Goal: Find specific page/section: Find specific page/section

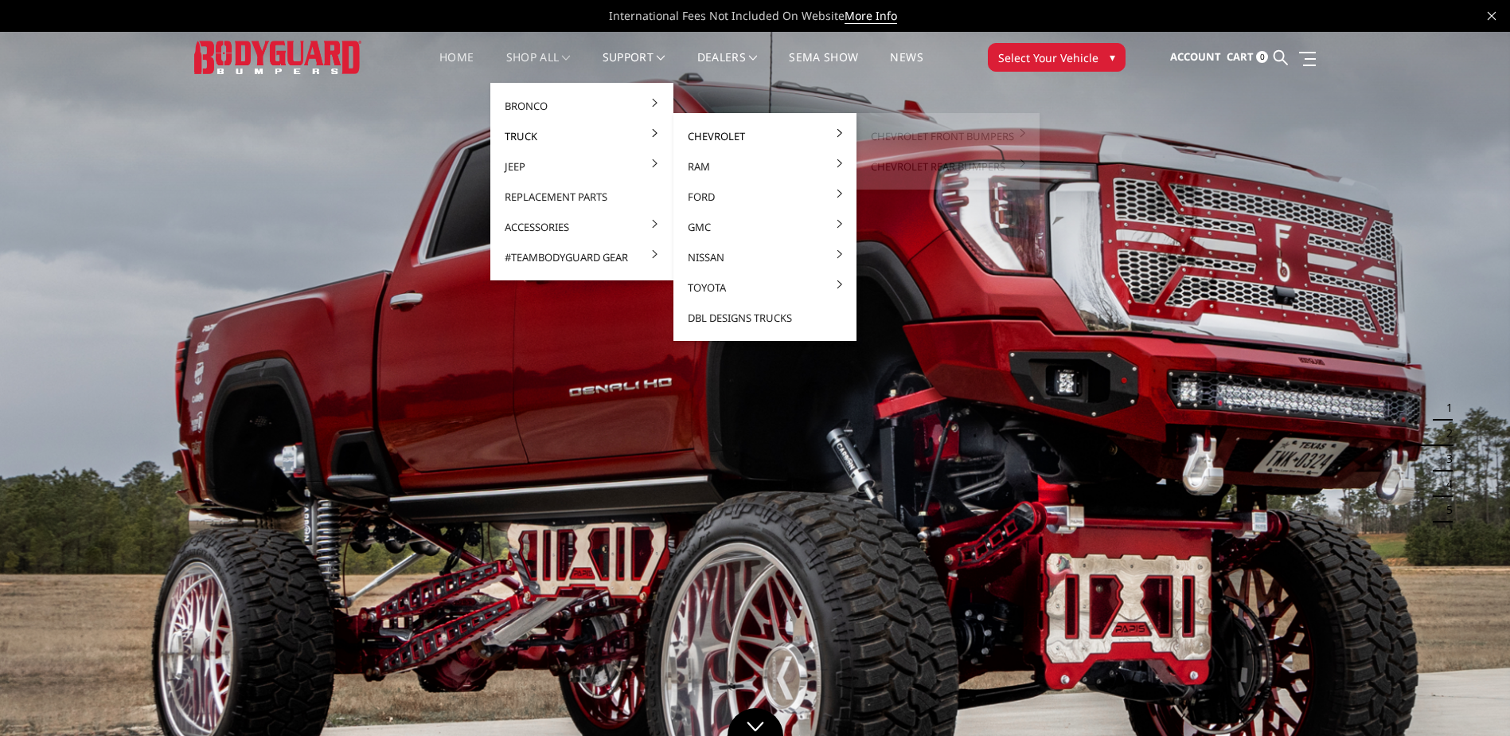
click at [717, 131] on link "Chevrolet" at bounding box center [765, 136] width 170 height 30
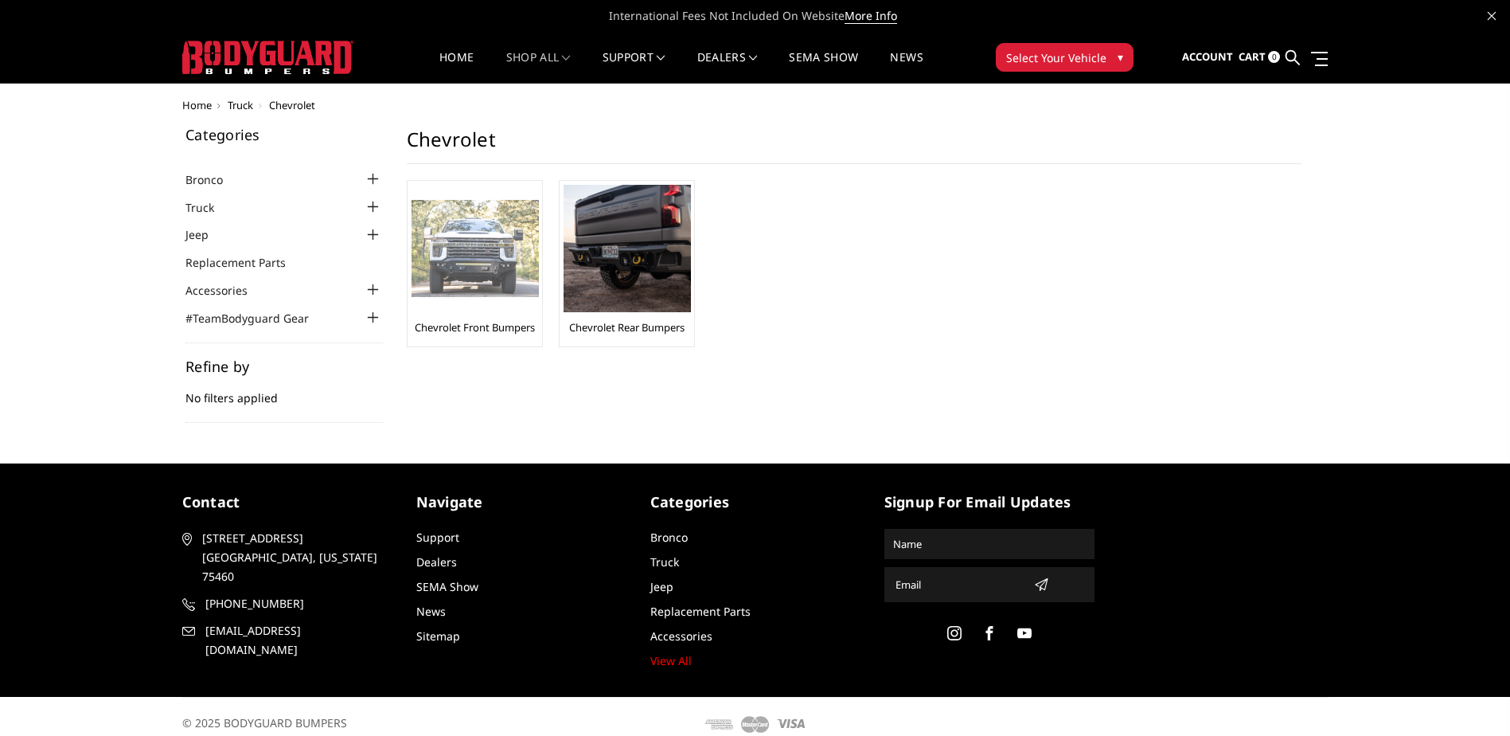
click at [483, 230] on img at bounding box center [475, 249] width 127 height 98
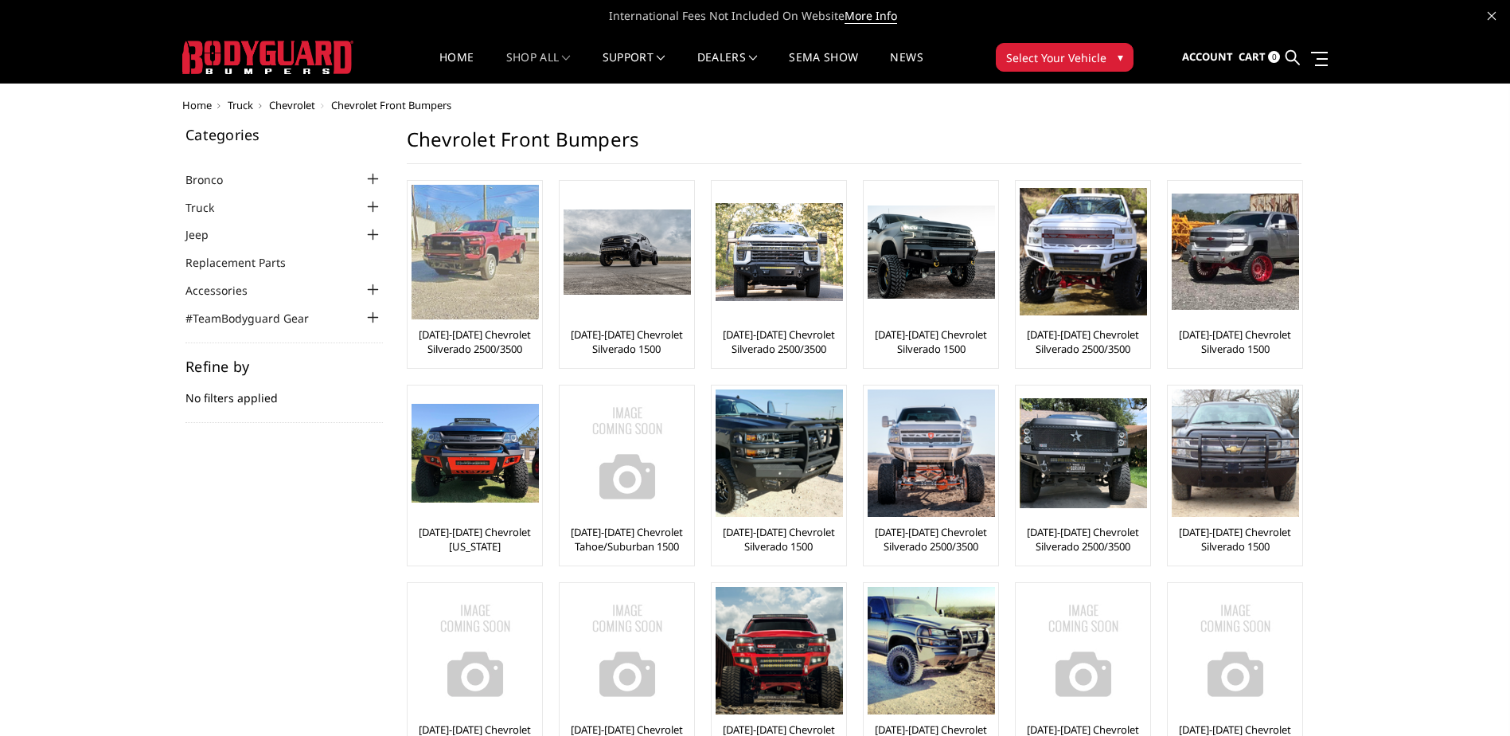
click at [484, 243] on img at bounding box center [475, 252] width 127 height 135
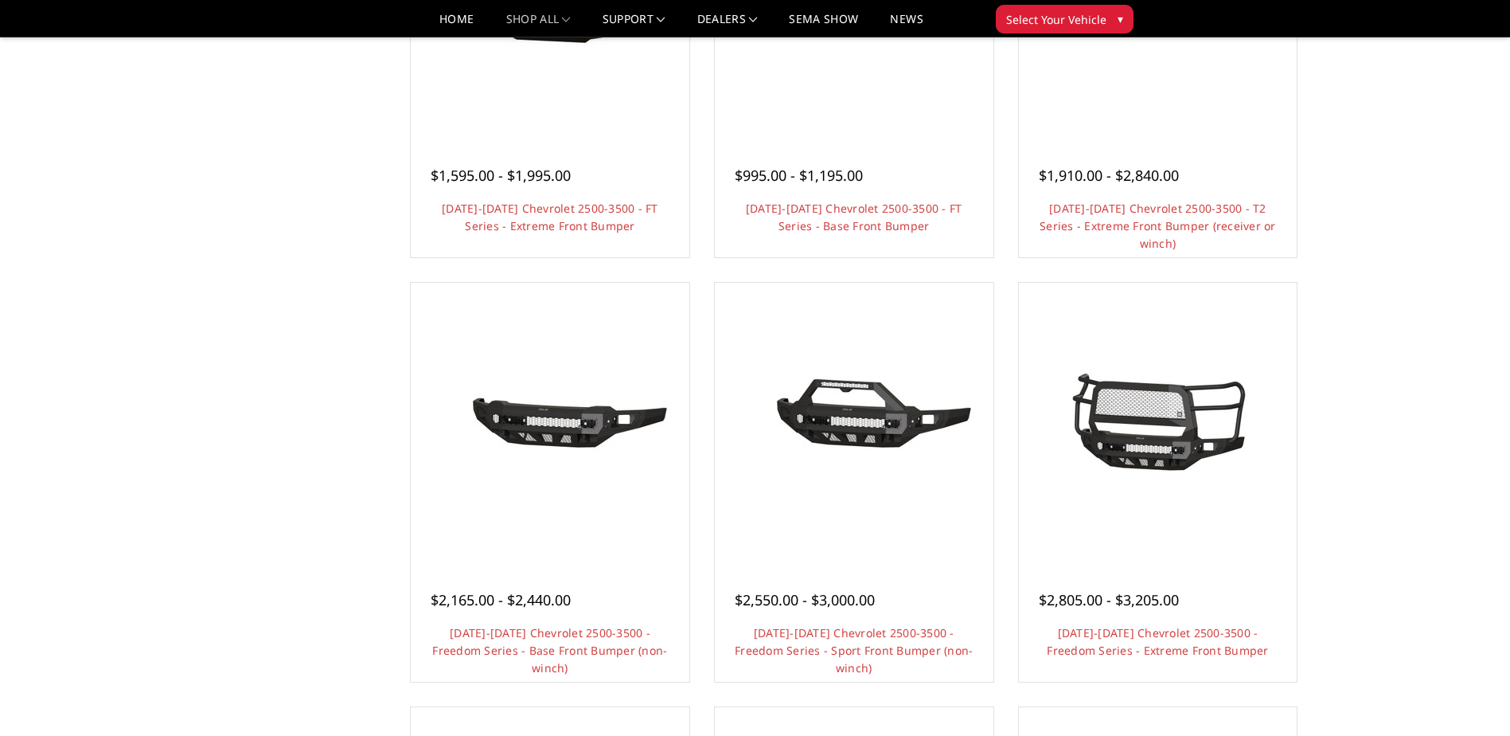
scroll to position [478, 0]
